Goal: Task Accomplishment & Management: Manage account settings

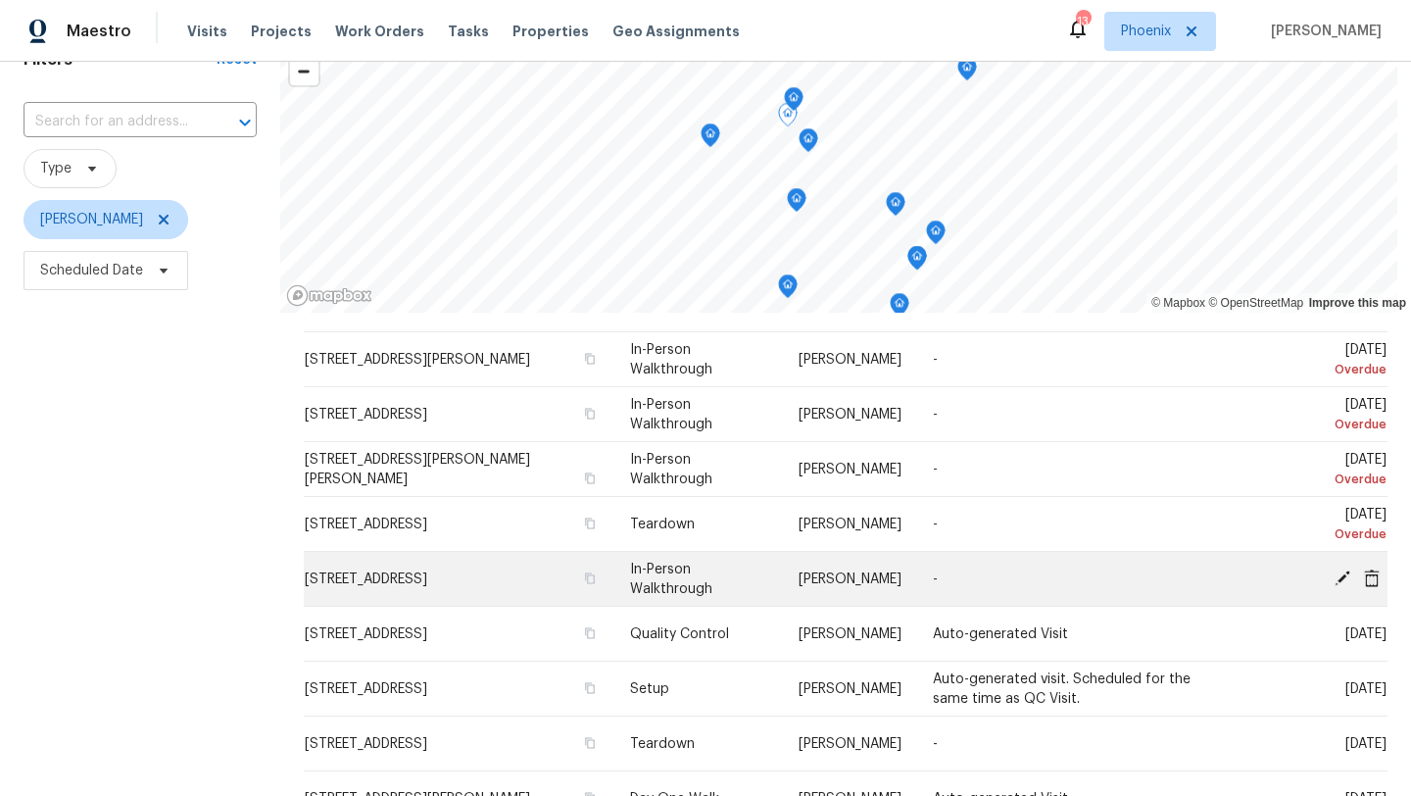
scroll to position [107, 0]
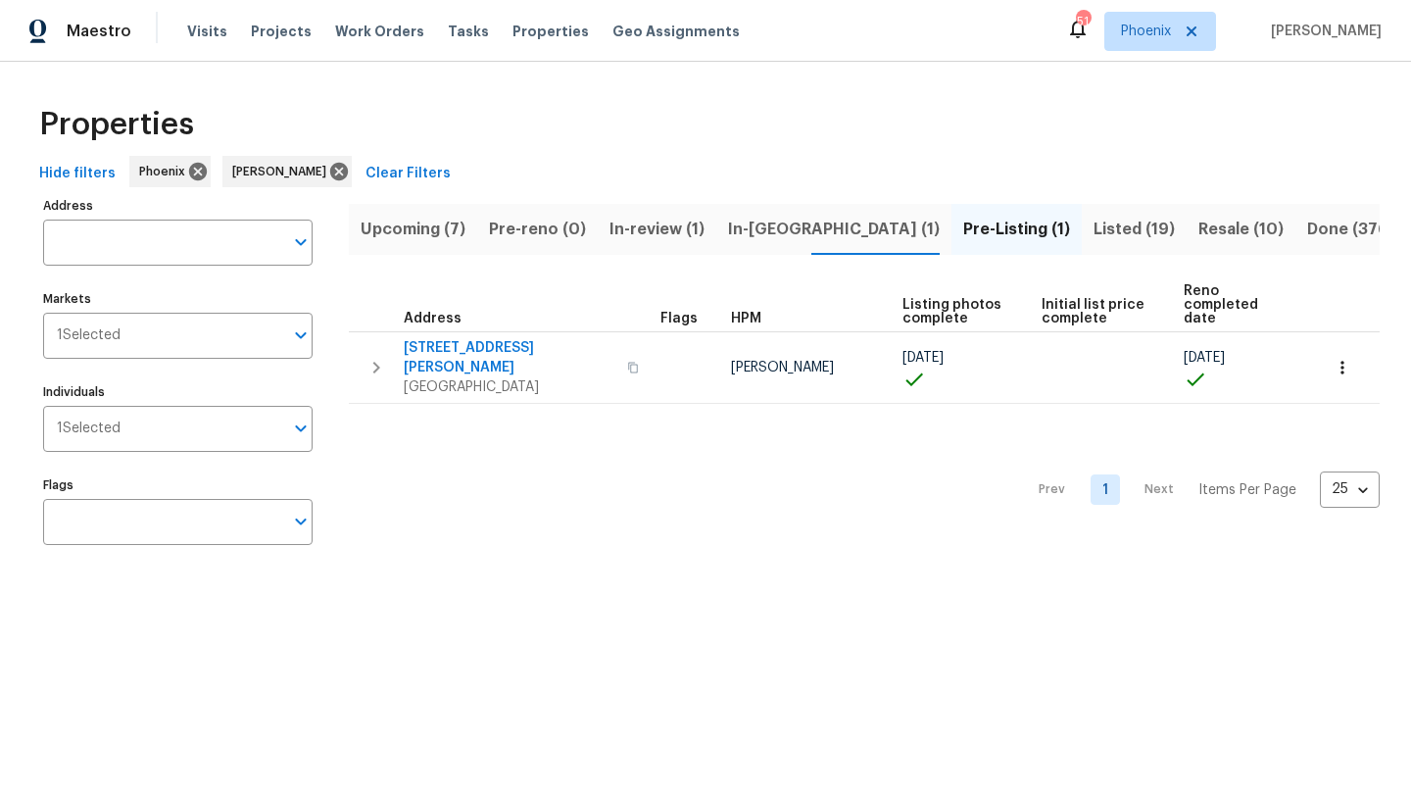
click at [454, 230] on span "Upcoming (7)" at bounding box center [413, 229] width 105 height 27
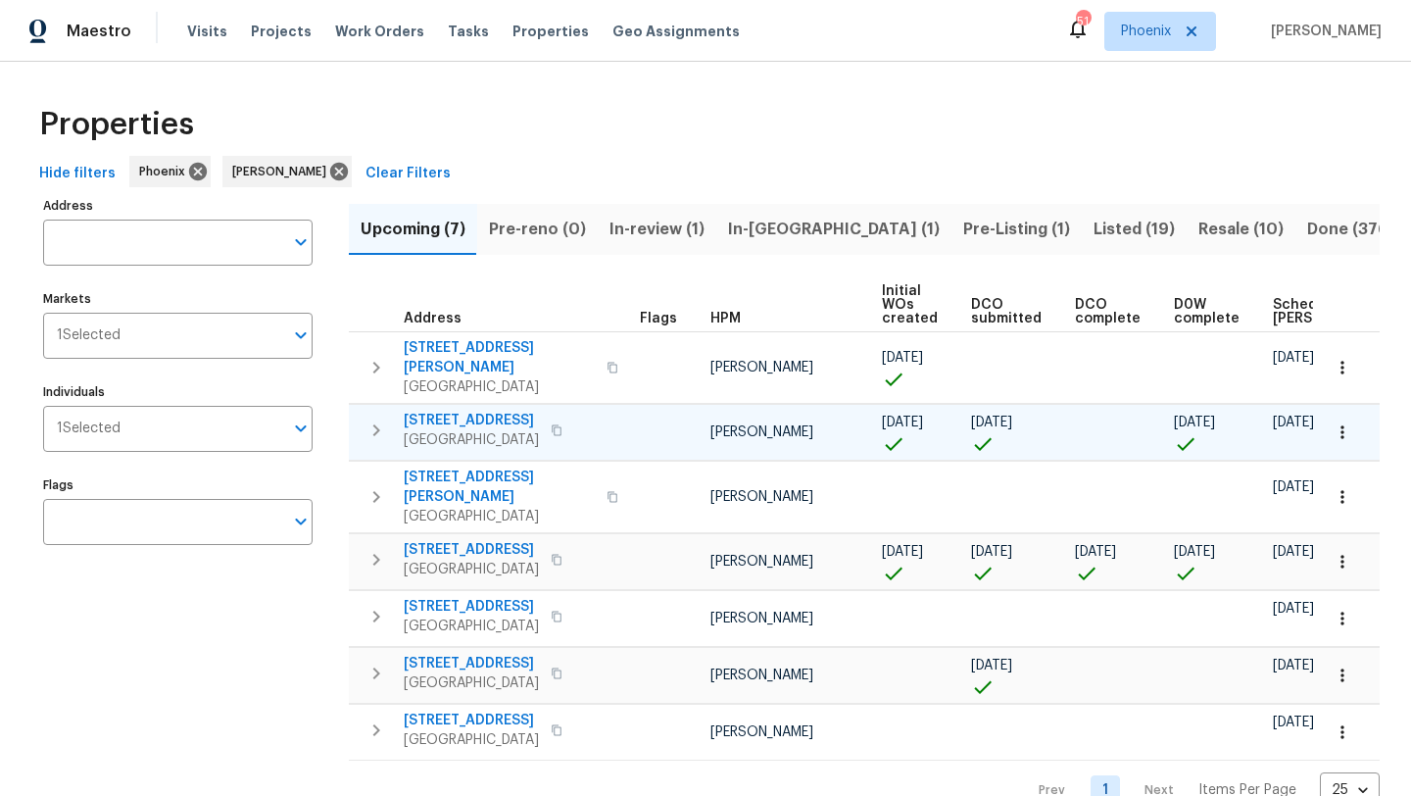
scroll to position [0, 216]
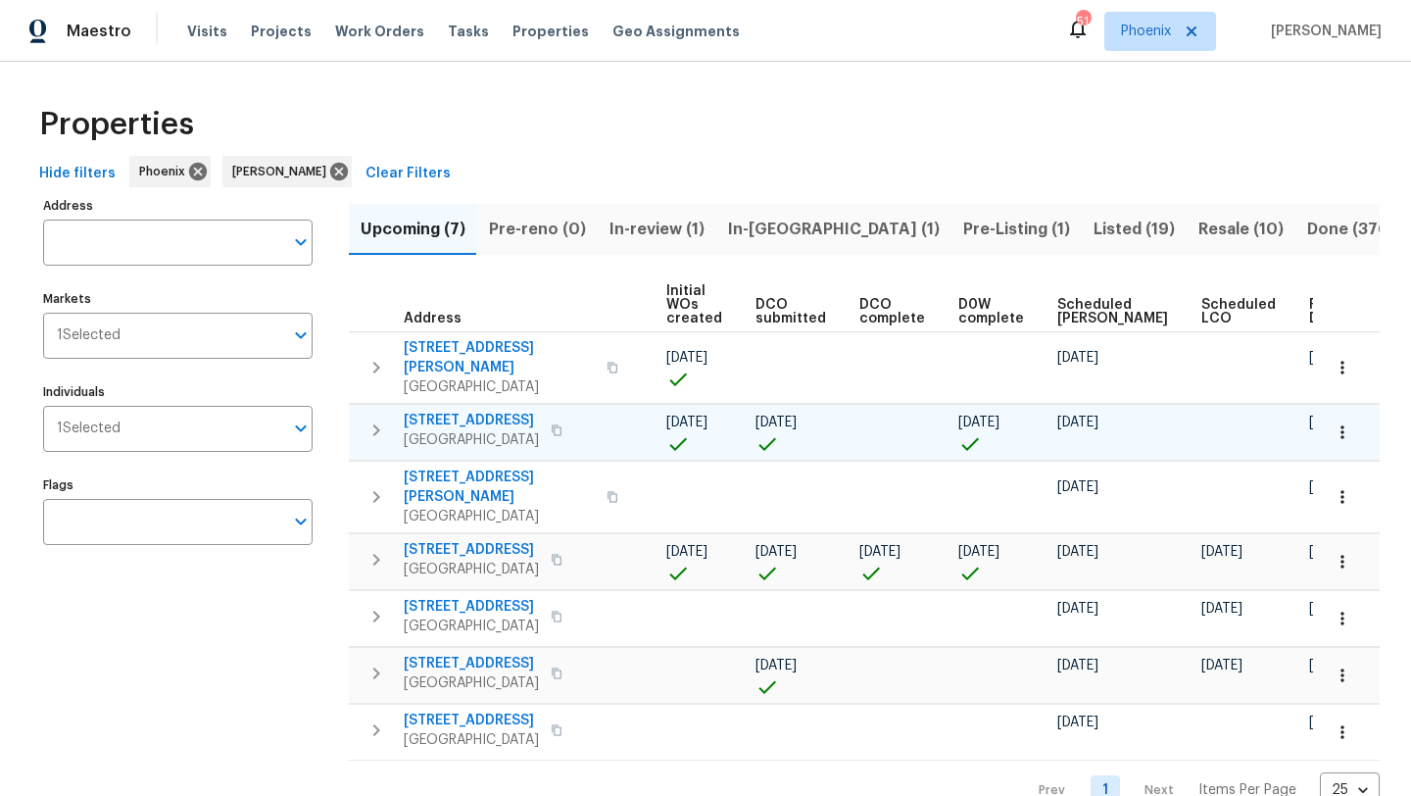
click at [563, 424] on icon "button" at bounding box center [557, 430] width 12 height 12
click at [470, 411] on span "33153 N Cat Hills Ave" at bounding box center [471, 421] width 135 height 20
click at [1199, 229] on span "Resale (10)" at bounding box center [1241, 229] width 85 height 27
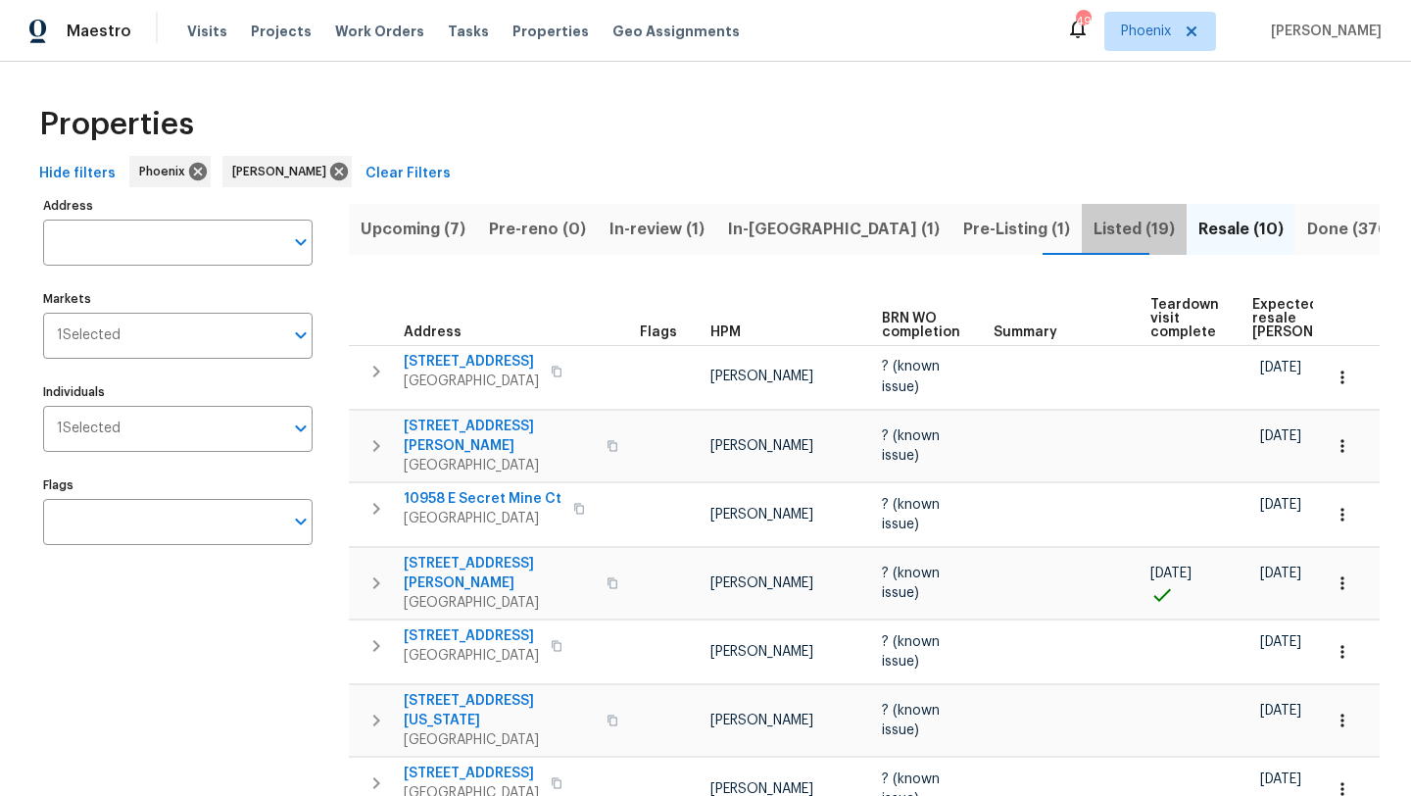
click at [1094, 229] on span "Listed (19)" at bounding box center [1134, 229] width 81 height 27
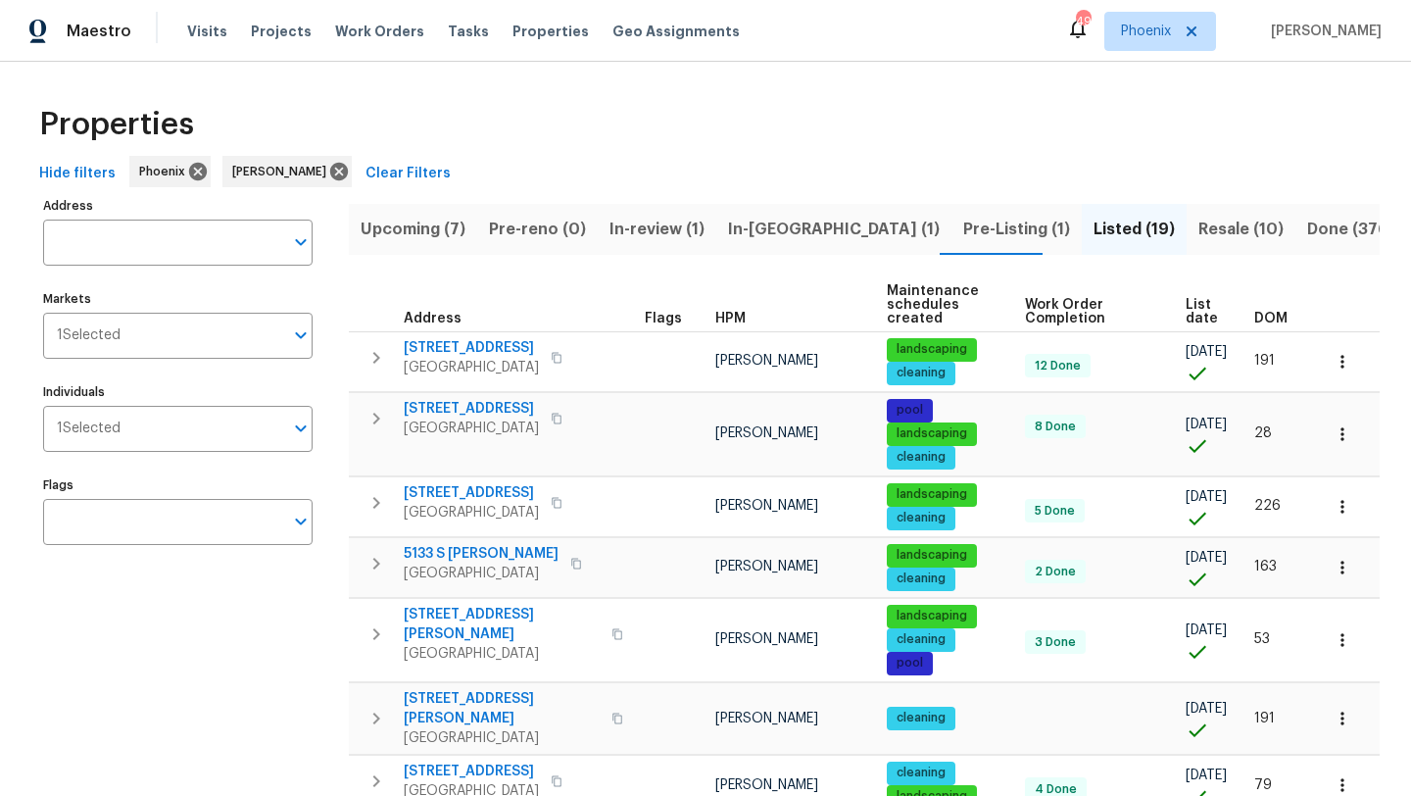
click at [963, 229] on span "Pre-Listing (1)" at bounding box center [1016, 229] width 107 height 27
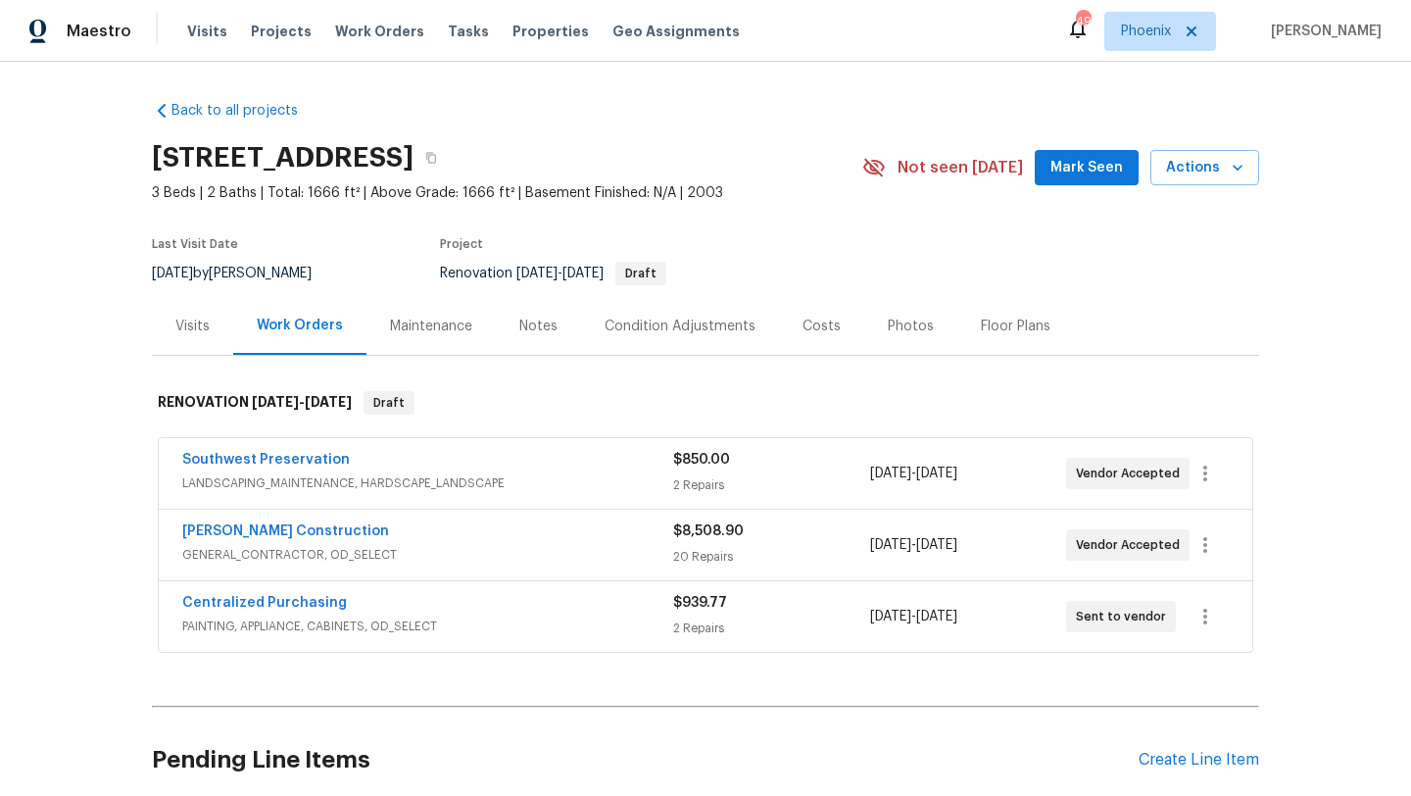
click at [823, 322] on div "Costs" at bounding box center [822, 327] width 38 height 20
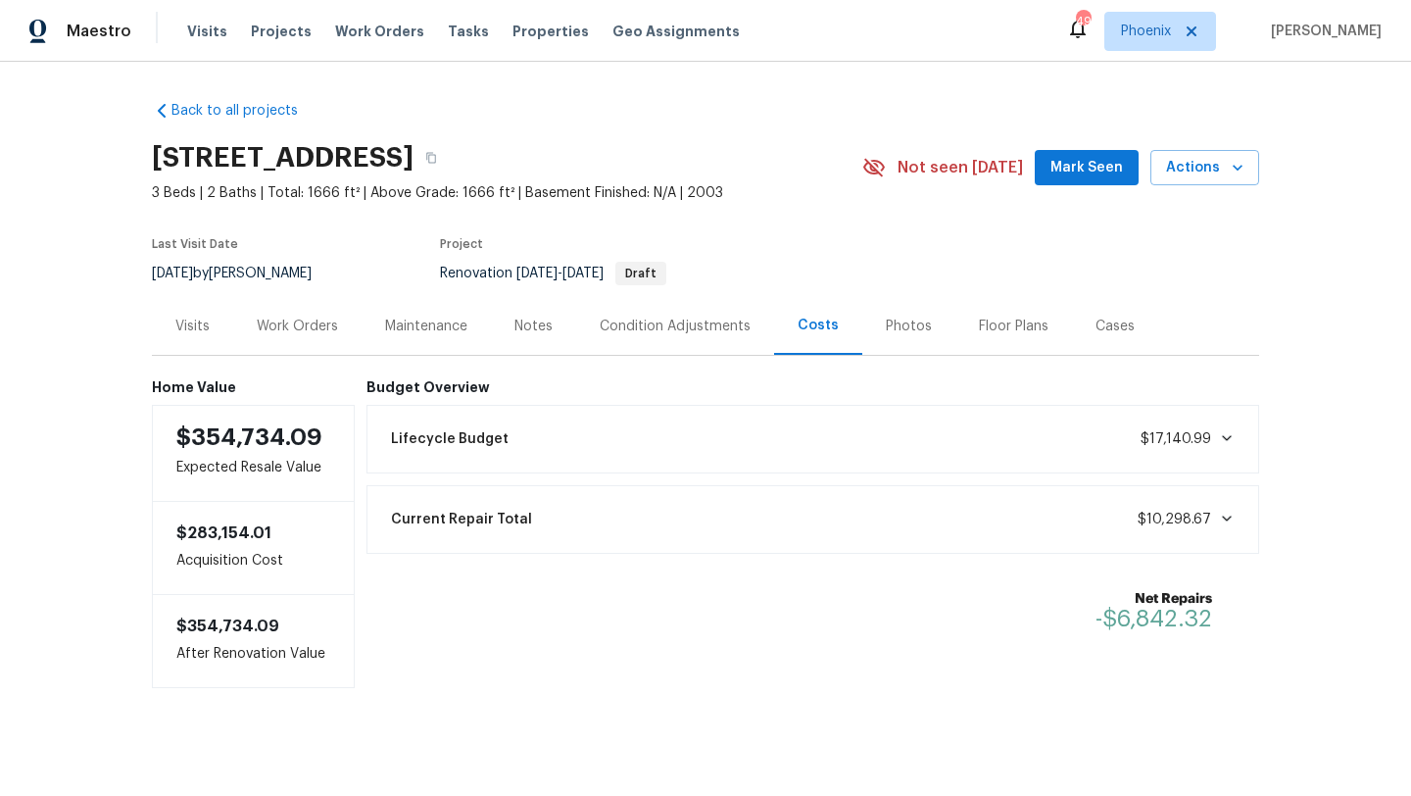
click at [338, 327] on div "Work Orders" at bounding box center [297, 326] width 128 height 58
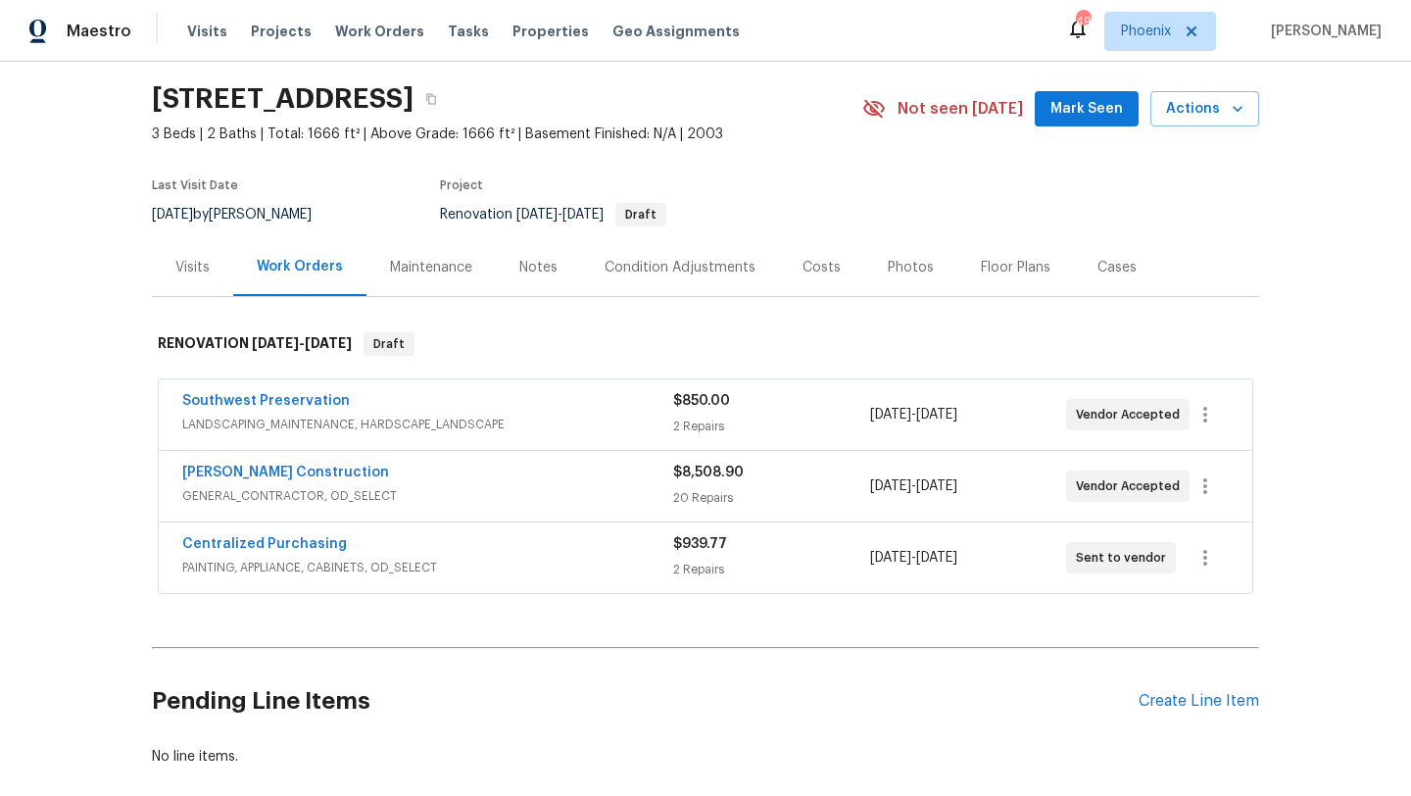
scroll to position [124, 0]
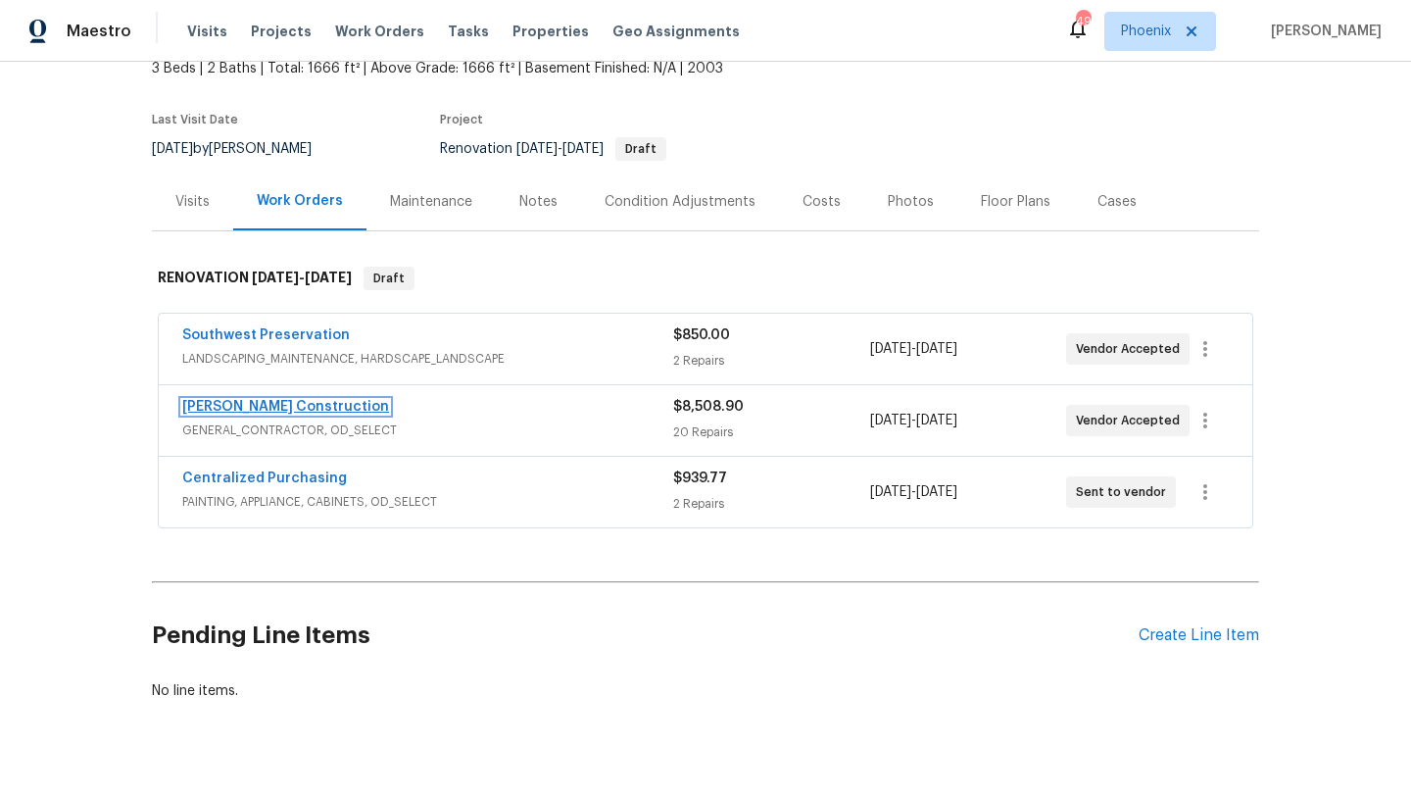
click at [300, 403] on link "Strasser Construction" at bounding box center [285, 407] width 207 height 14
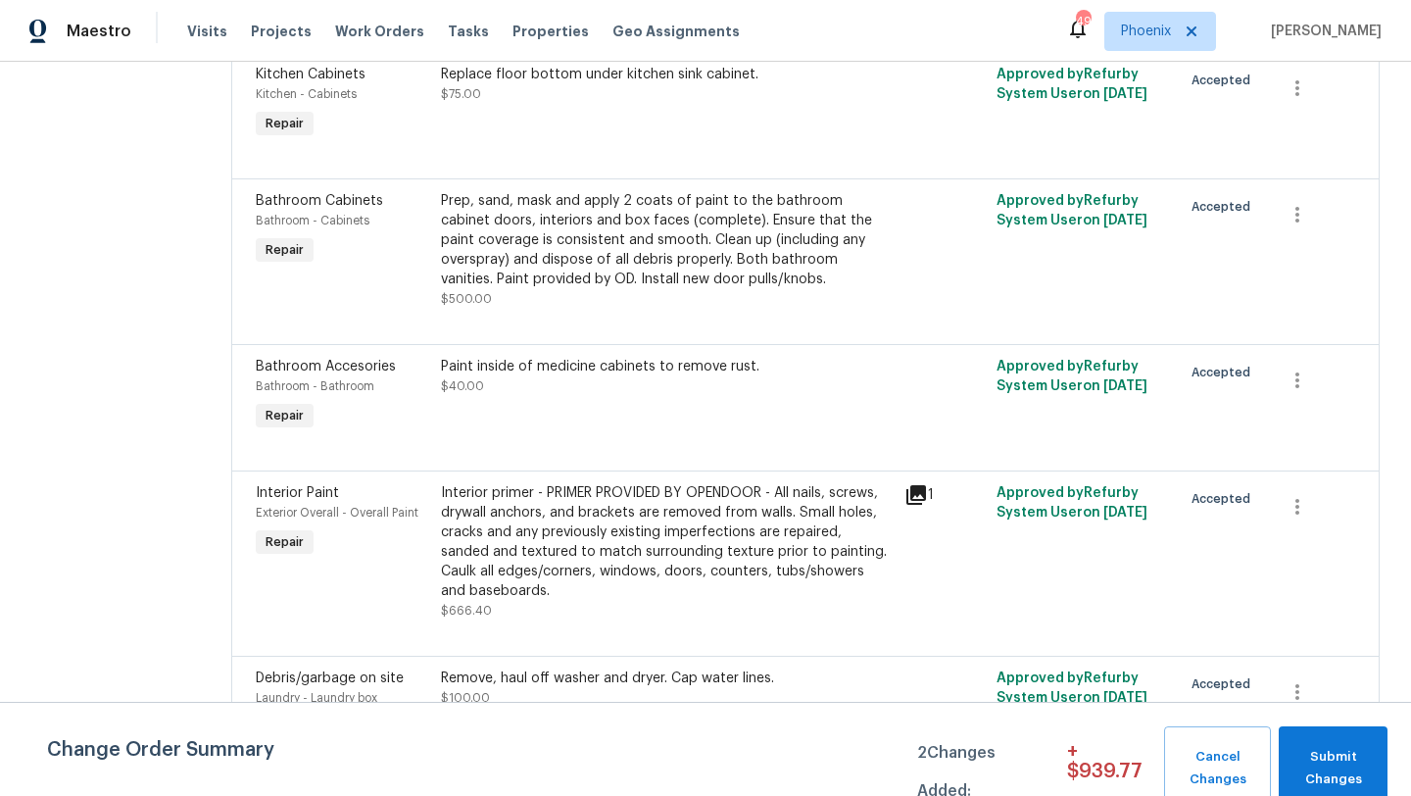
scroll to position [904, 0]
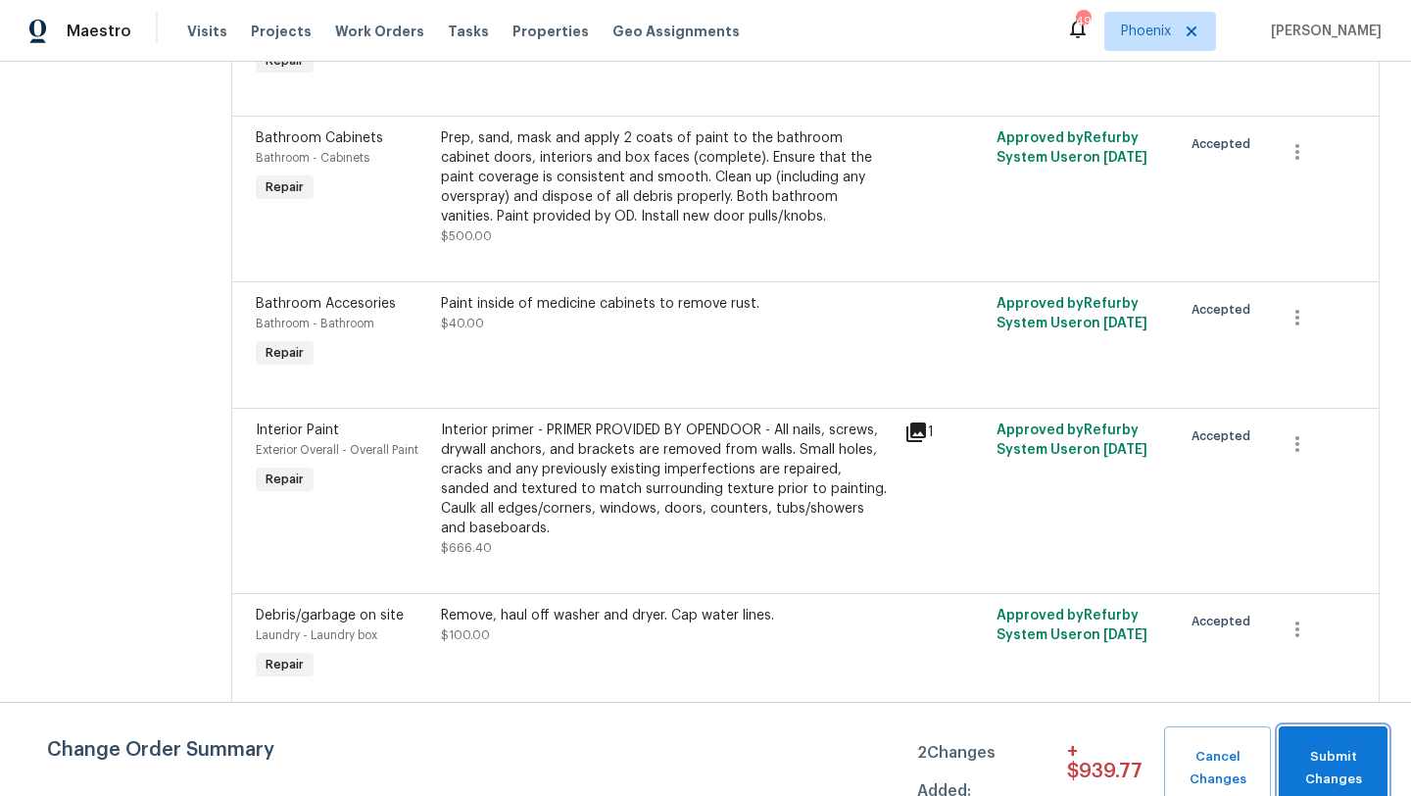
click at [1372, 776] on span "Submit Changes" at bounding box center [1333, 768] width 89 height 45
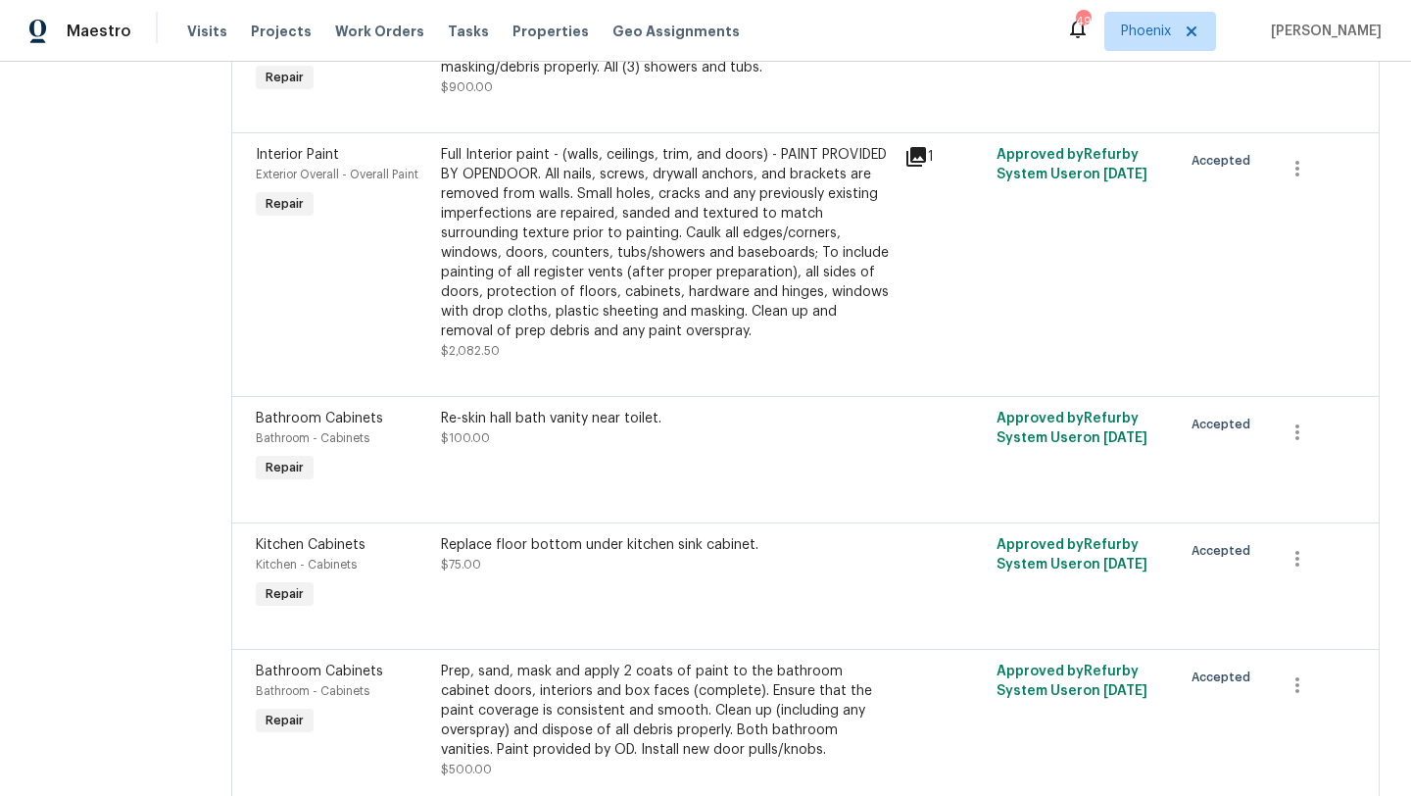
scroll to position [0, 0]
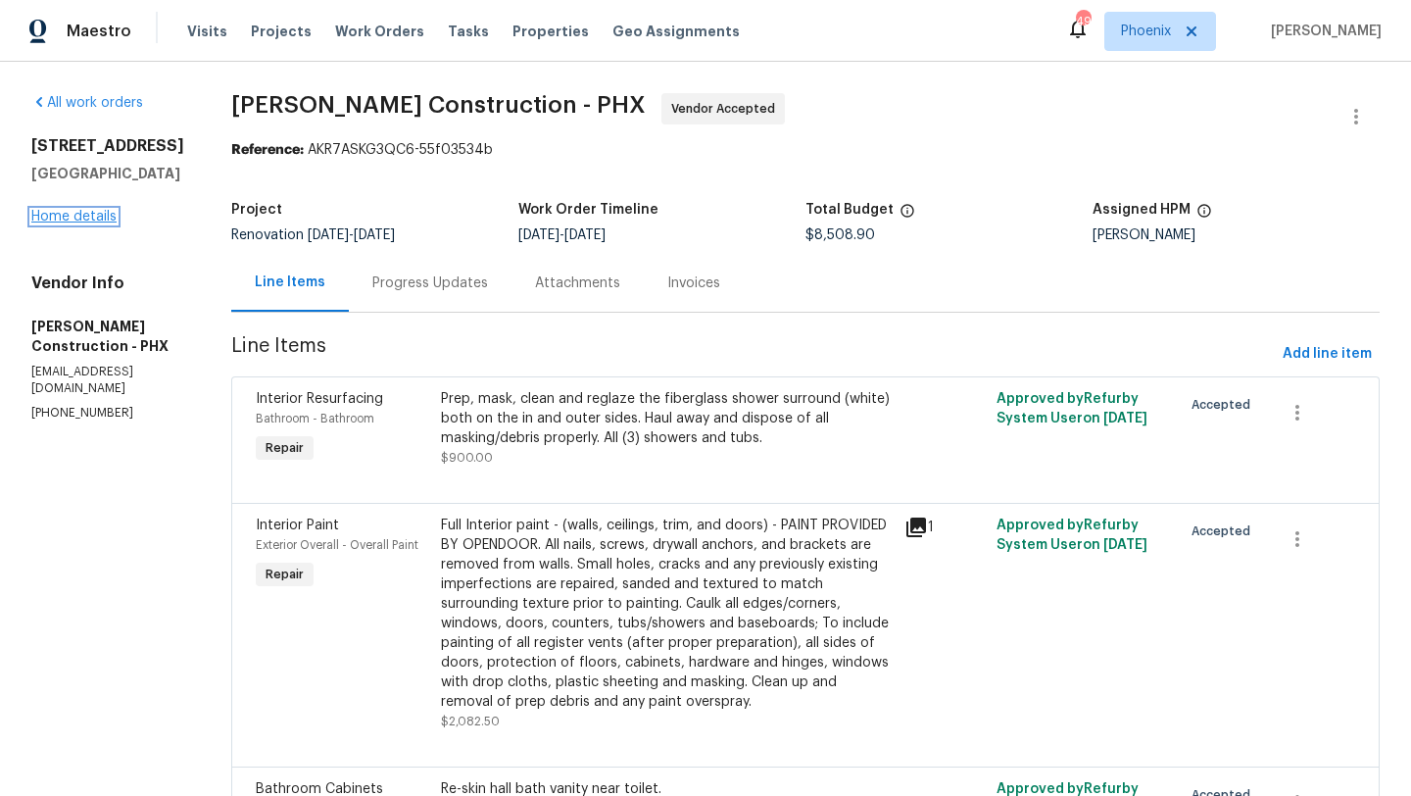
click at [69, 223] on link "Home details" at bounding box center [73, 217] width 85 height 14
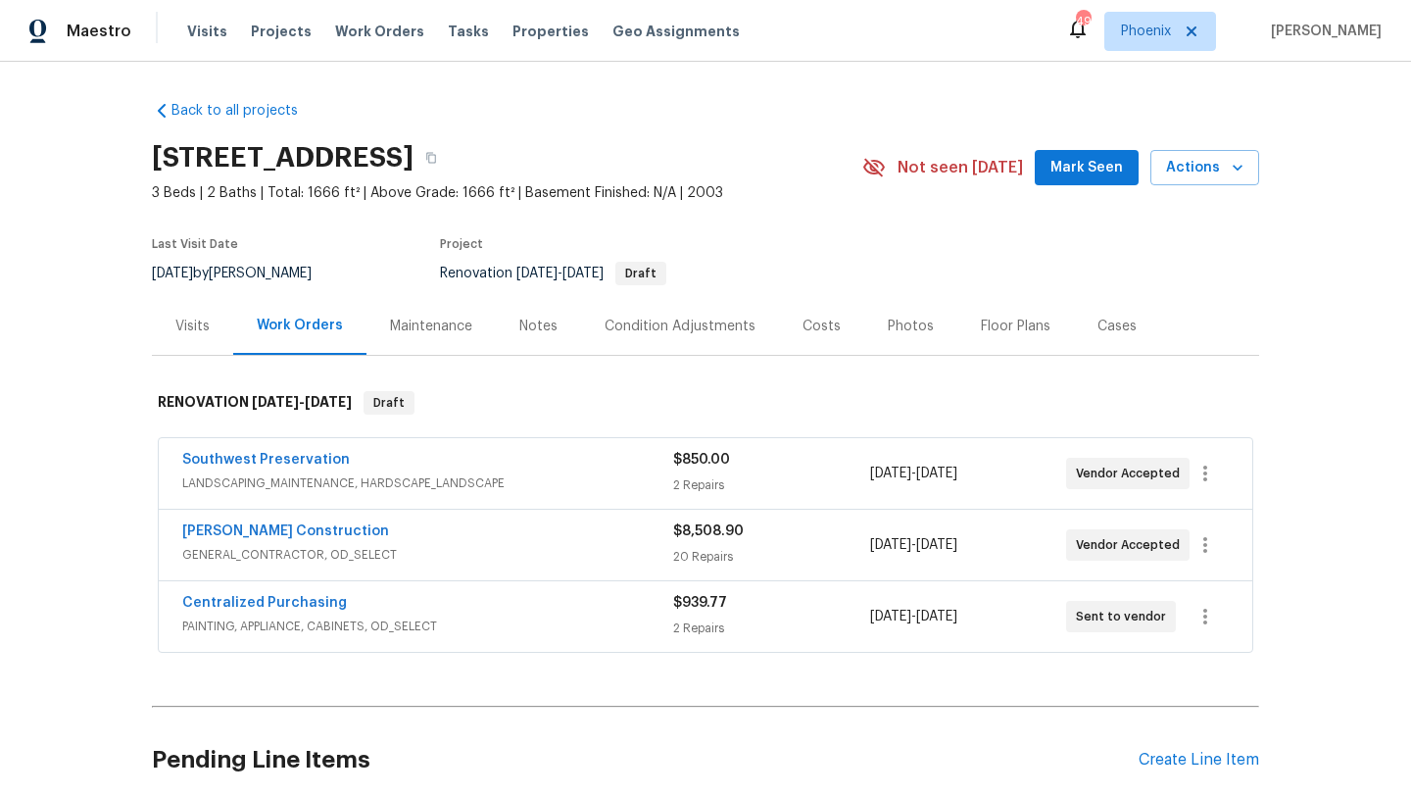
click at [820, 333] on div "Costs" at bounding box center [822, 327] width 38 height 20
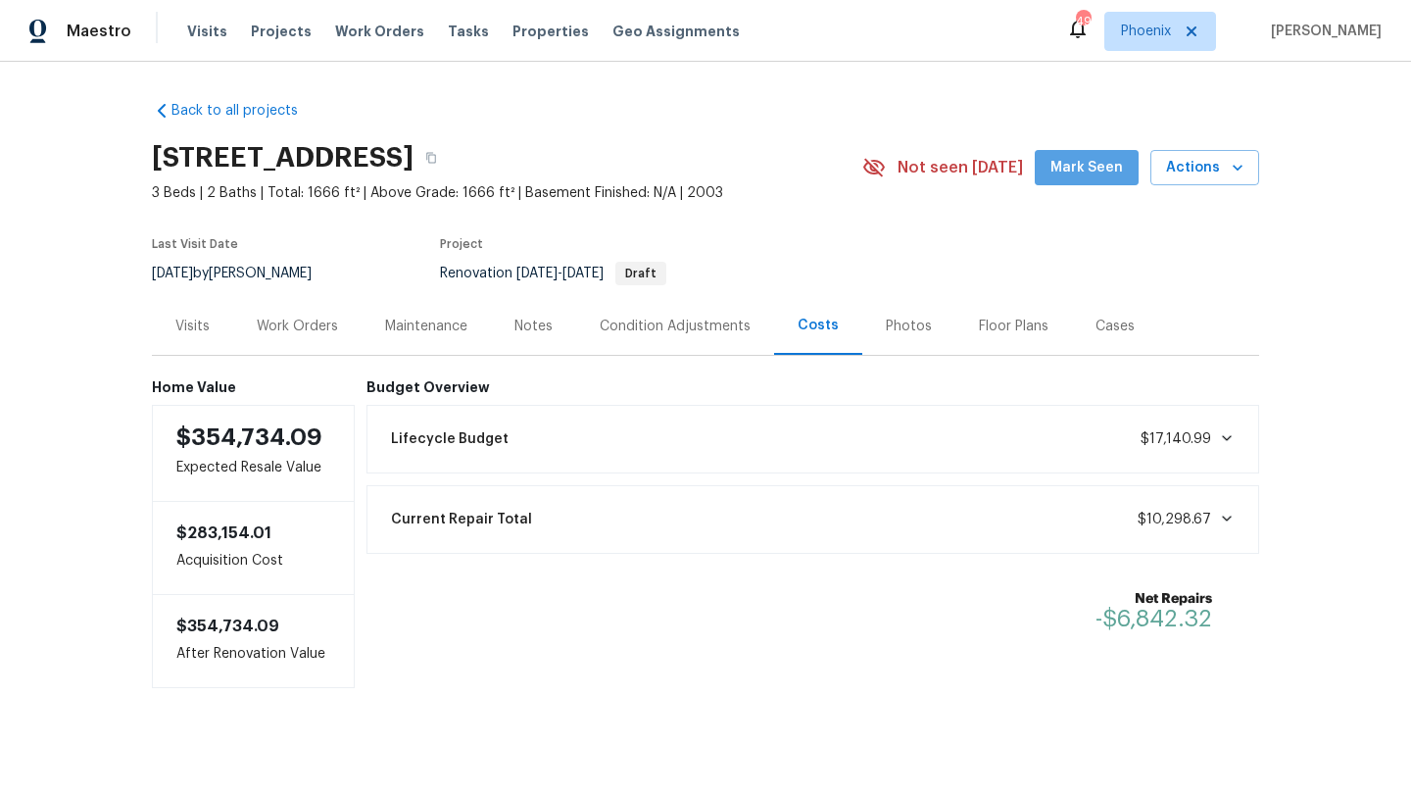
click at [1121, 170] on span "Mark Seen" at bounding box center [1087, 168] width 73 height 25
click at [359, 18] on div "Visits Projects Work Orders Tasks Properties Geo Assignments" at bounding box center [475, 31] width 576 height 39
click at [367, 33] on span "Work Orders" at bounding box center [379, 32] width 89 height 20
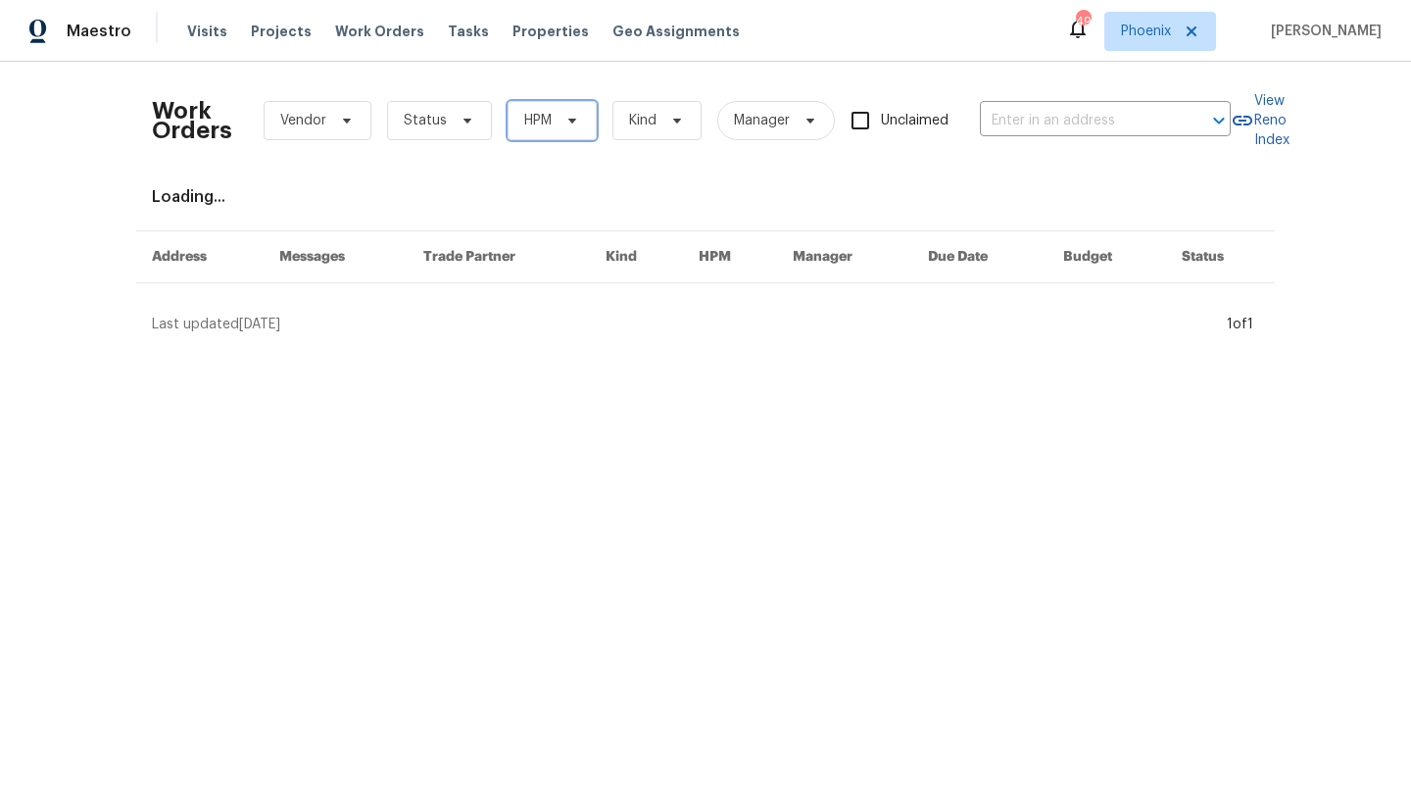
click at [549, 122] on span "HPM" at bounding box center [537, 121] width 27 height 20
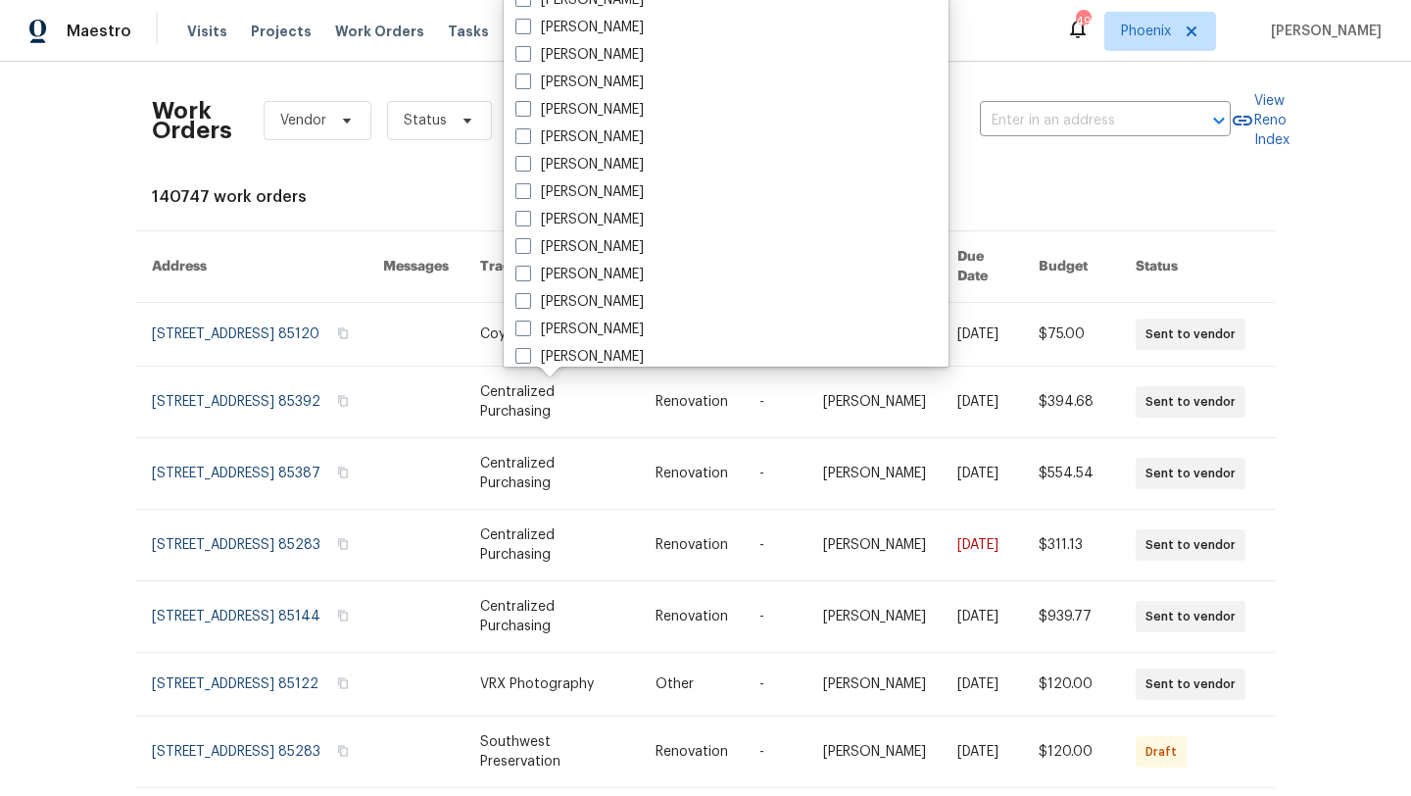
scroll to position [1176, 0]
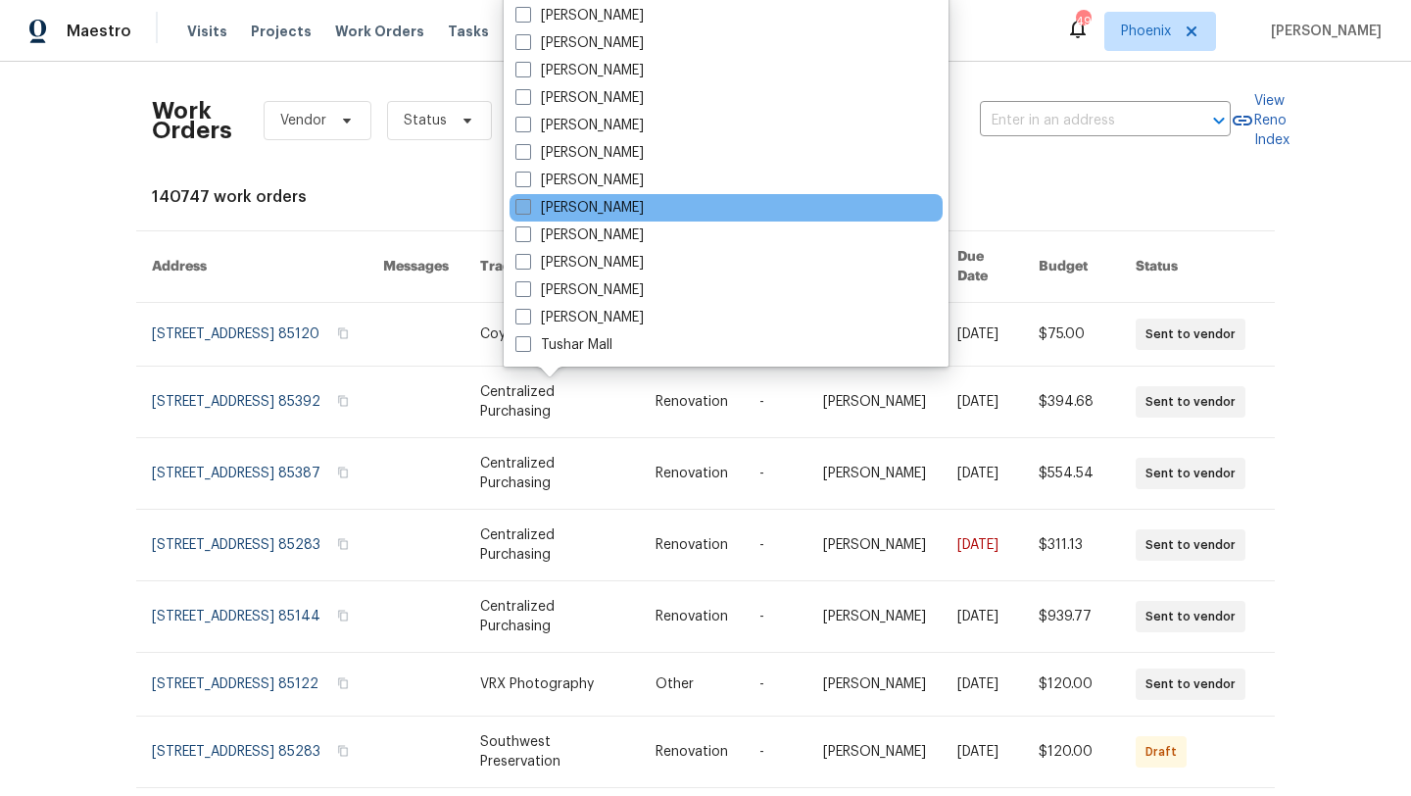
click at [531, 204] on label "[PERSON_NAME]" at bounding box center [580, 208] width 128 height 20
click at [528, 204] on input "[PERSON_NAME]" at bounding box center [522, 204] width 13 height 13
checkbox input "true"
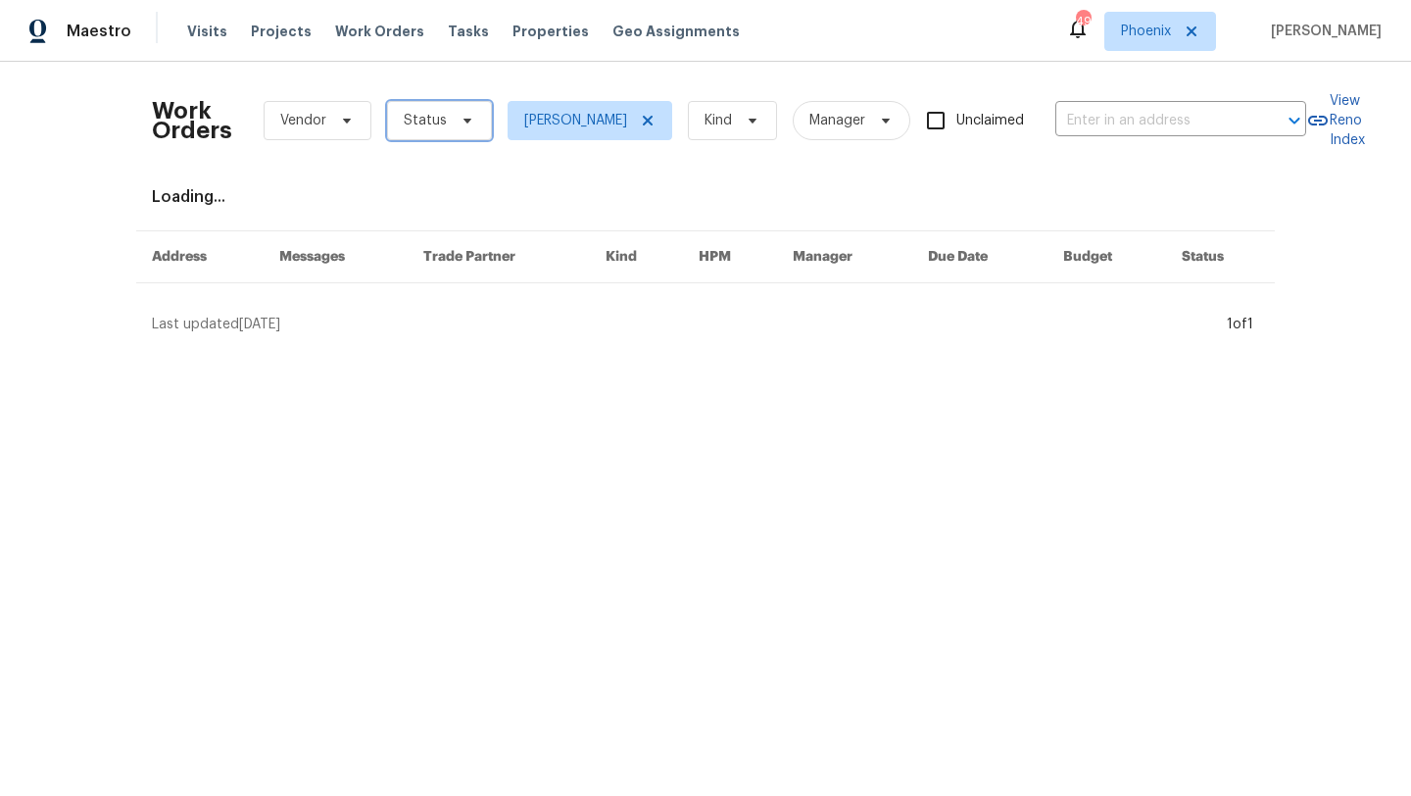
click at [451, 128] on span "Status" at bounding box center [439, 120] width 105 height 39
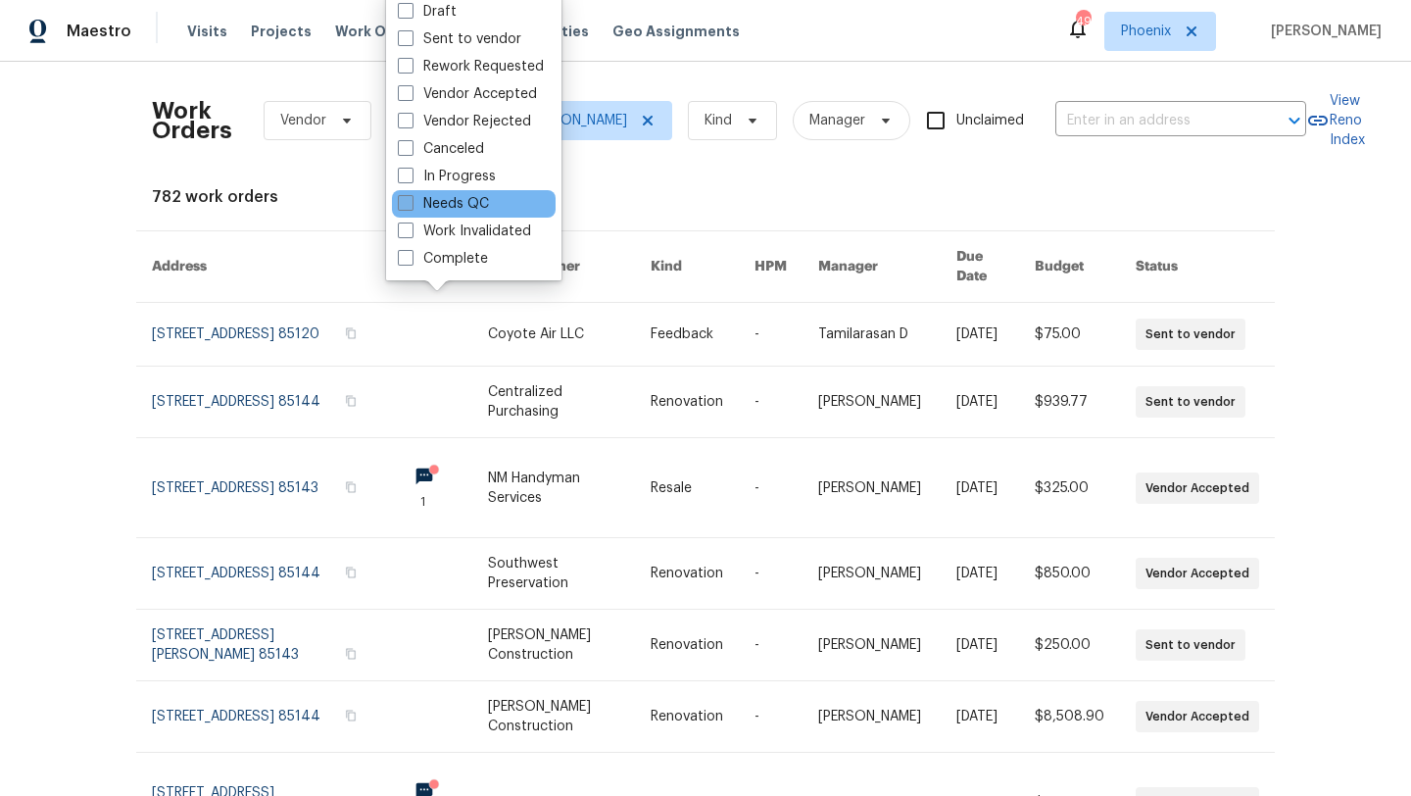
click at [406, 202] on span at bounding box center [406, 203] width 16 height 16
click at [406, 202] on input "Needs QC" at bounding box center [404, 200] width 13 height 13
checkbox input "true"
